Goal: Task Accomplishment & Management: Manage account settings

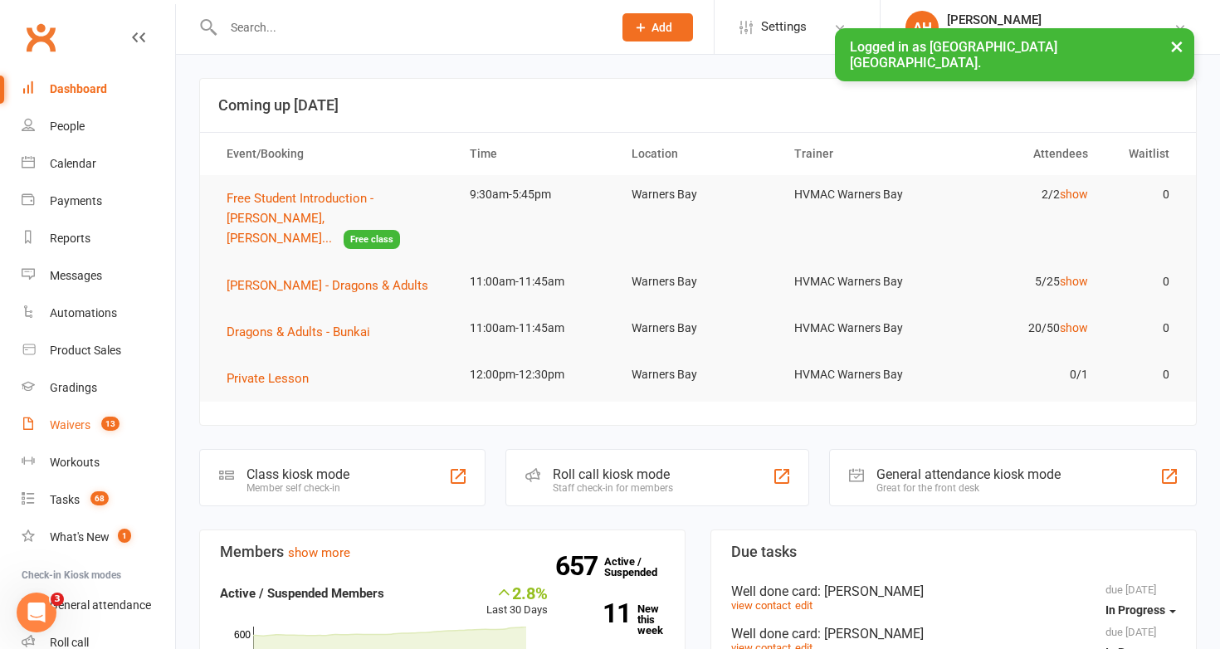
click at [98, 420] on count-badge "13" at bounding box center [106, 424] width 27 height 13
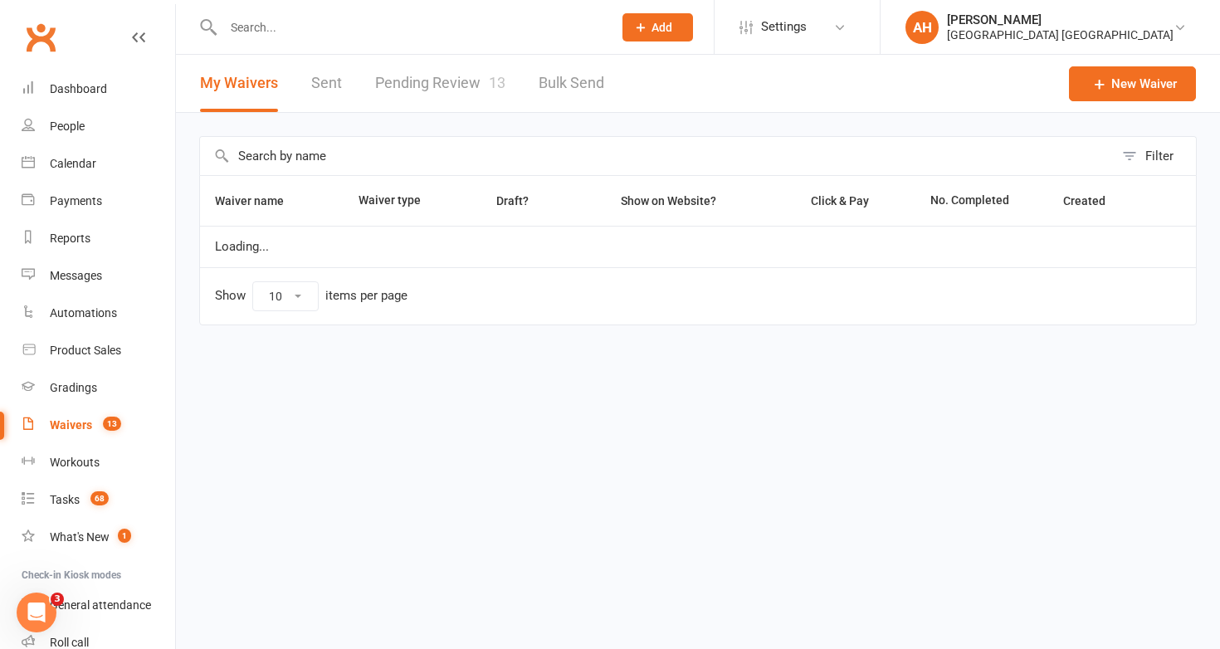
click at [446, 73] on link "Pending Review 13" at bounding box center [440, 83] width 130 height 57
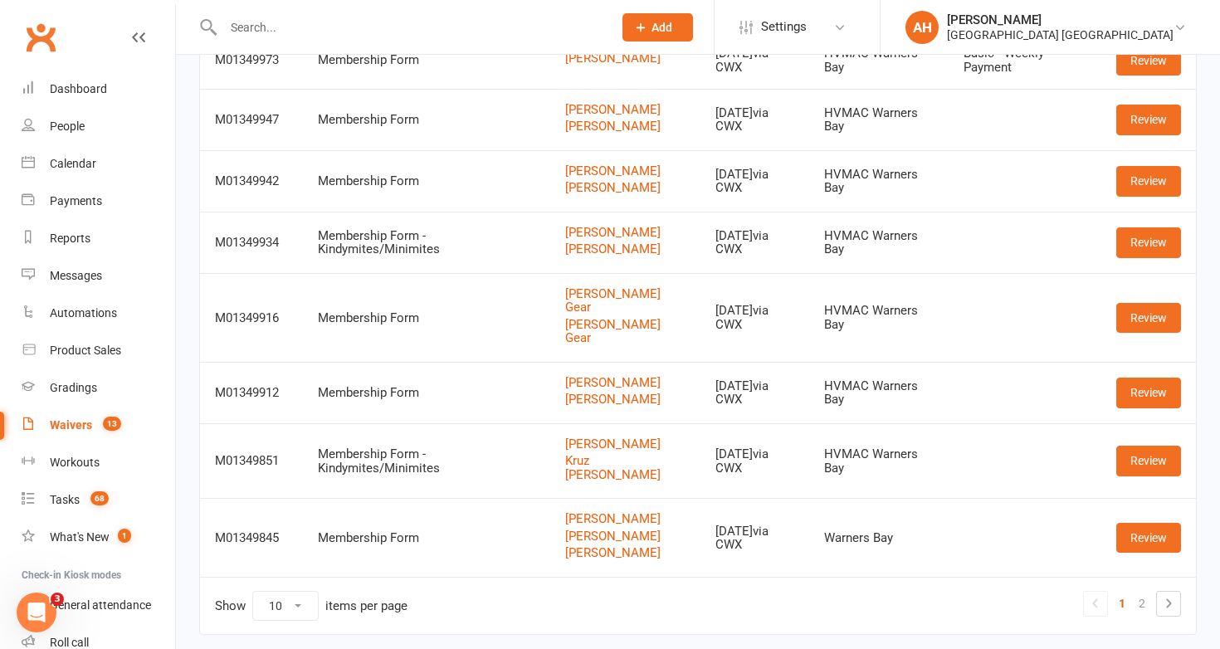
scroll to position [350, 0]
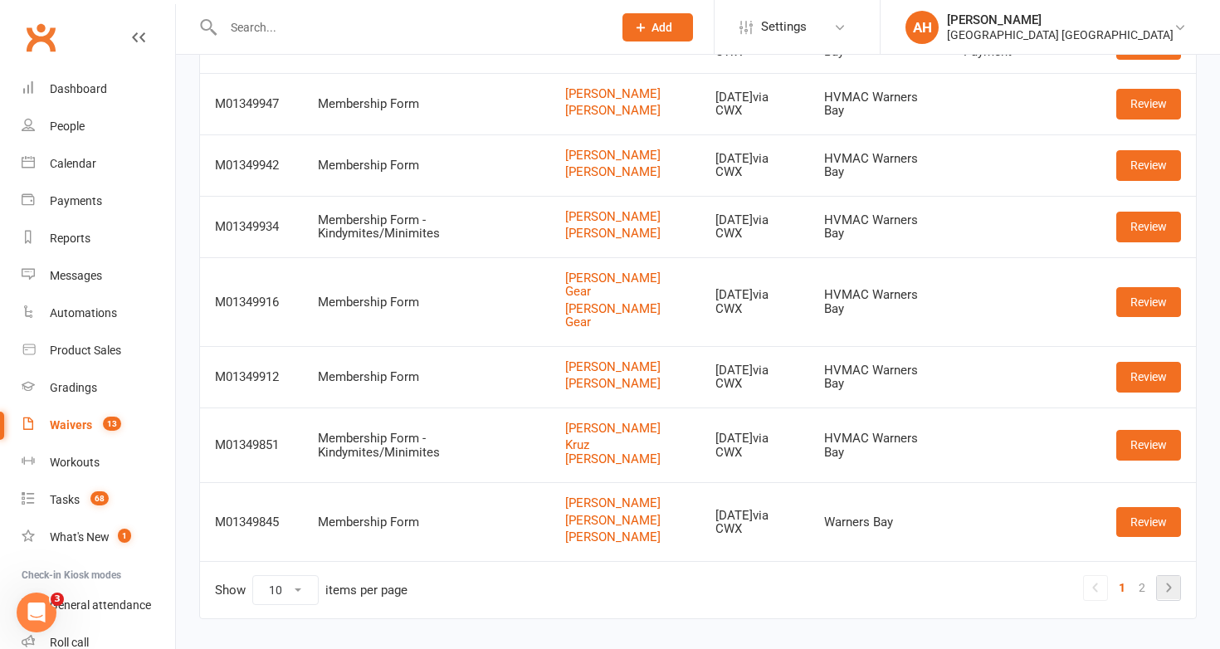
click at [1161, 577] on icon at bounding box center [1168, 587] width 20 height 20
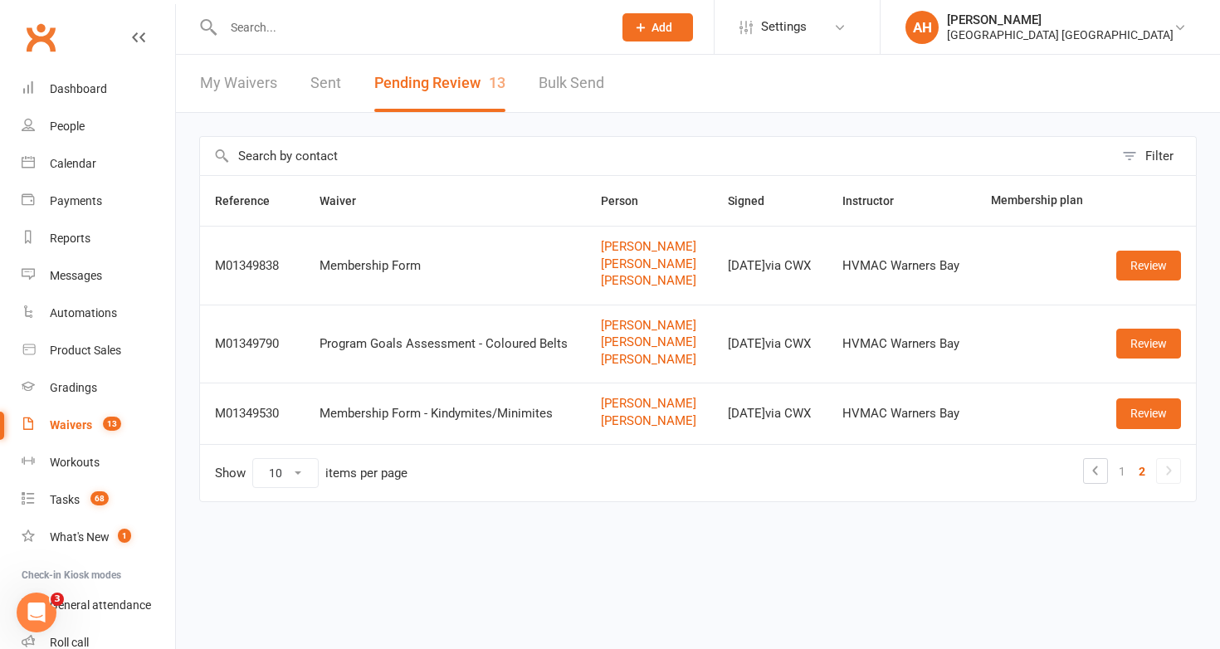
scroll to position [0, 0]
